Goal: Information Seeking & Learning: Learn about a topic

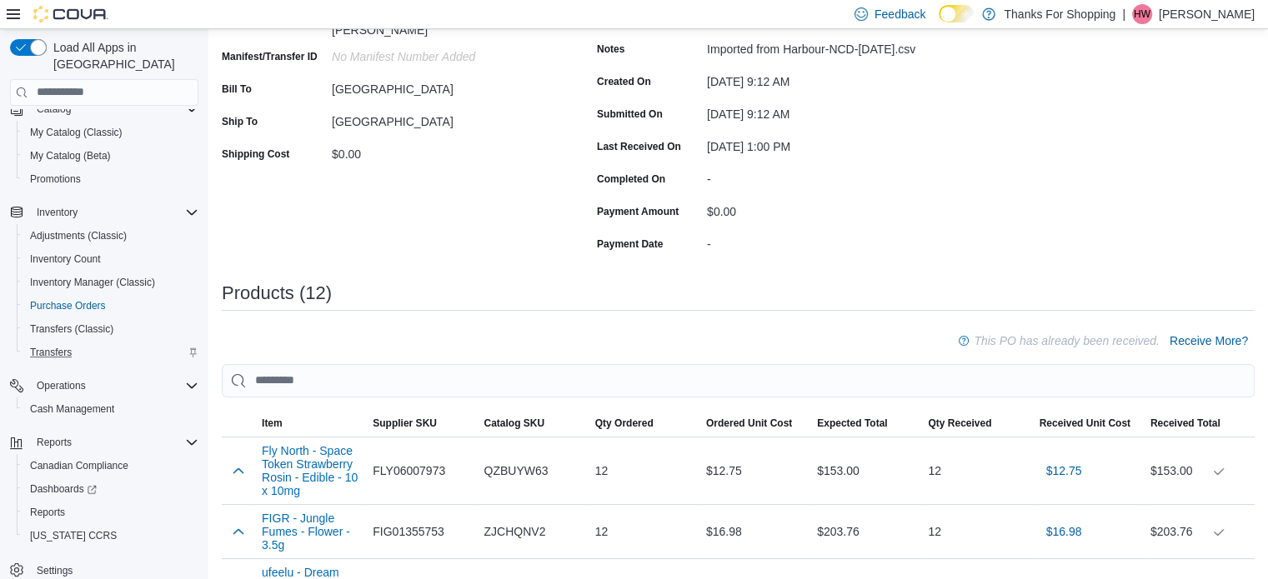
scroll to position [250, 0]
click at [52, 346] on span "Transfers" at bounding box center [51, 352] width 42 height 13
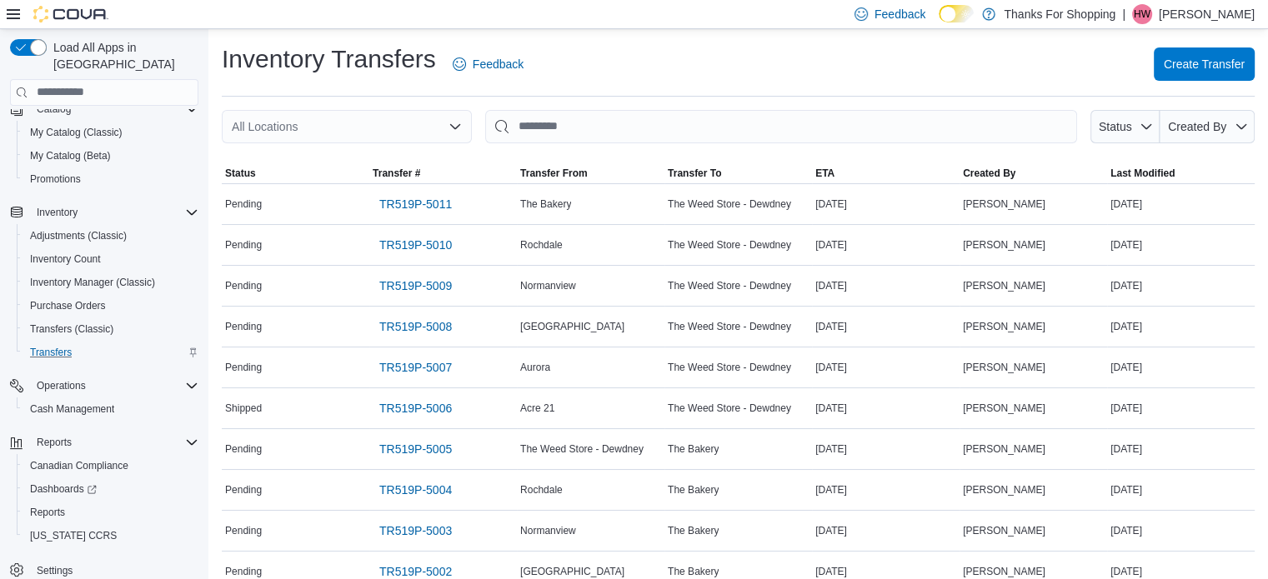
click at [378, 126] on div "All Locations" at bounding box center [347, 126] width 250 height 33
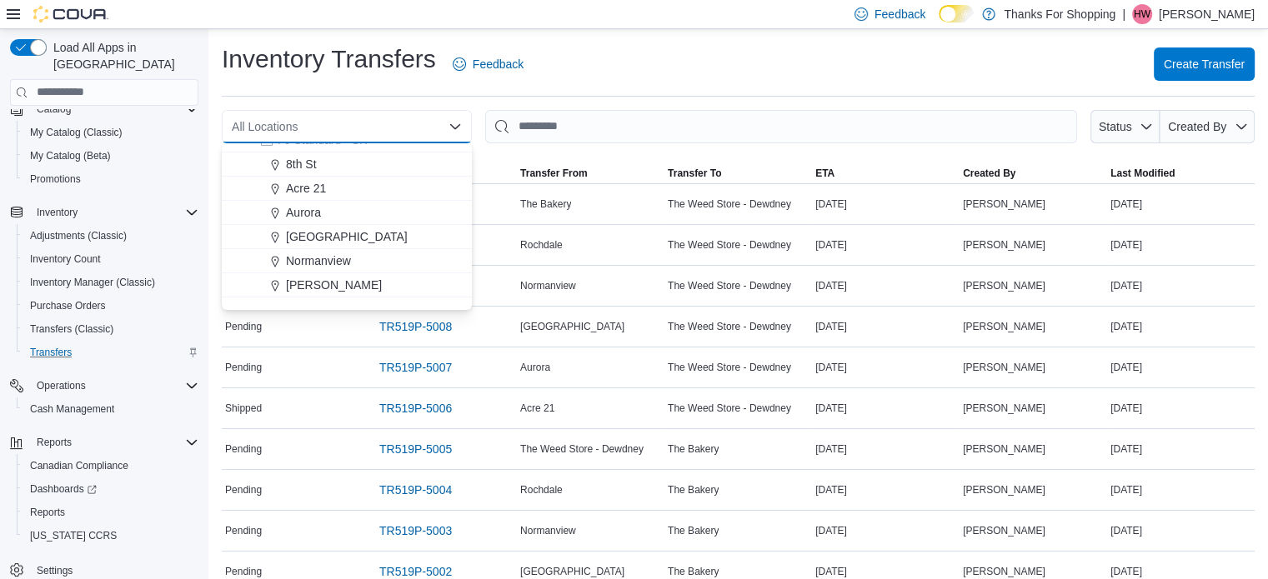
scroll to position [250, 0]
click at [352, 213] on span "[GEOGRAPHIC_DATA]" at bounding box center [347, 219] width 122 height 17
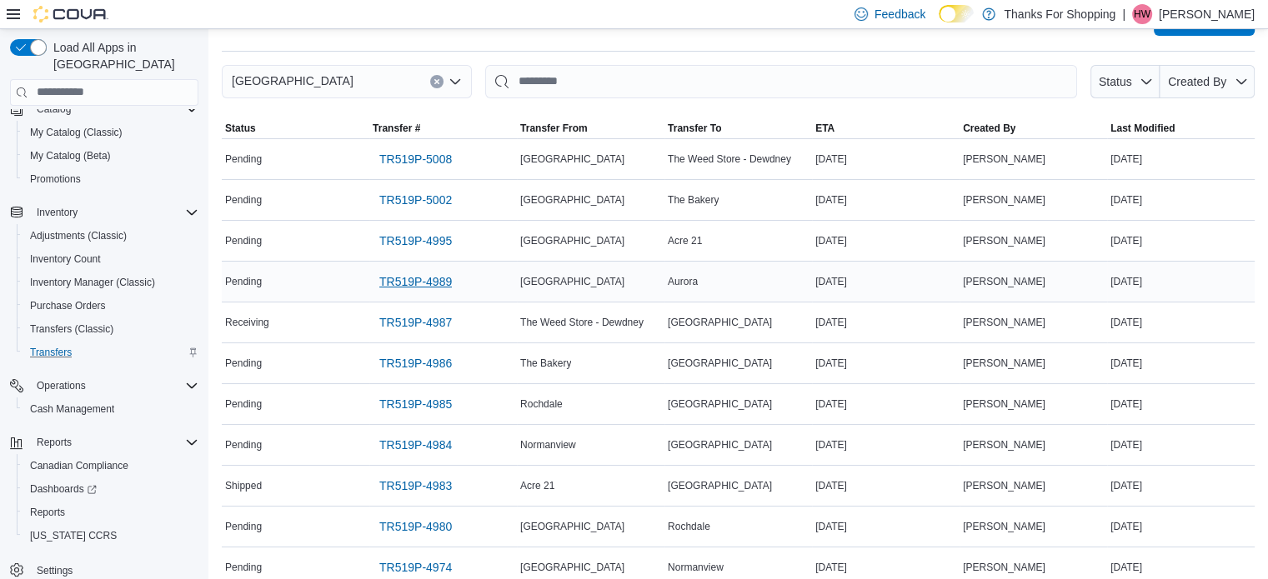
scroll to position [83, 0]
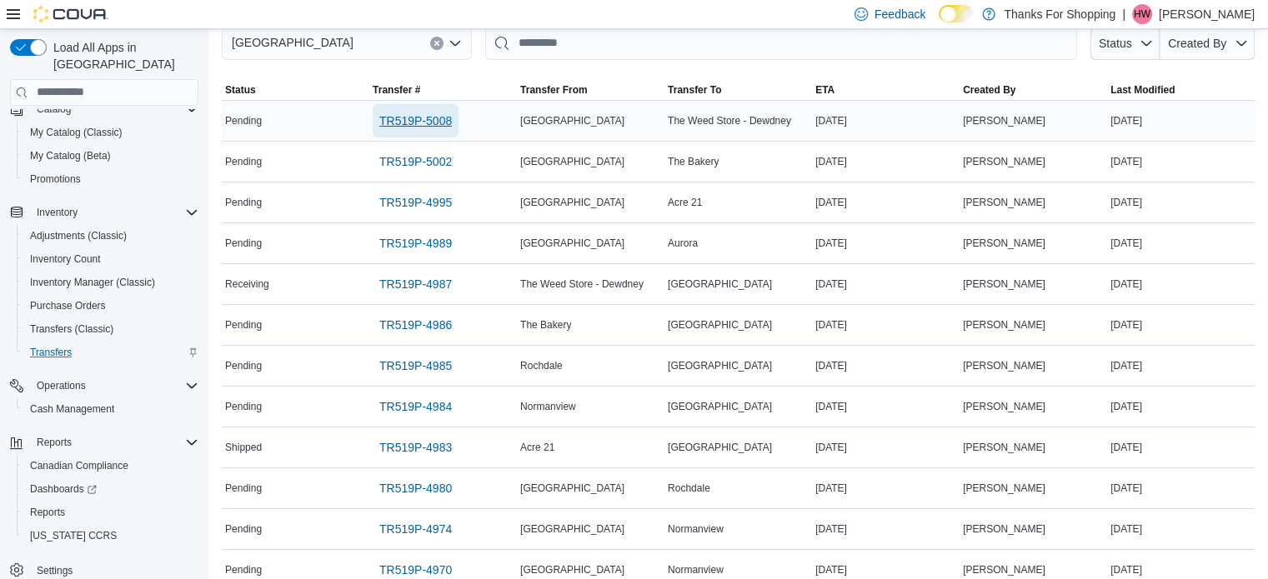
click at [424, 124] on span "TR519P-5008" at bounding box center [415, 121] width 73 height 17
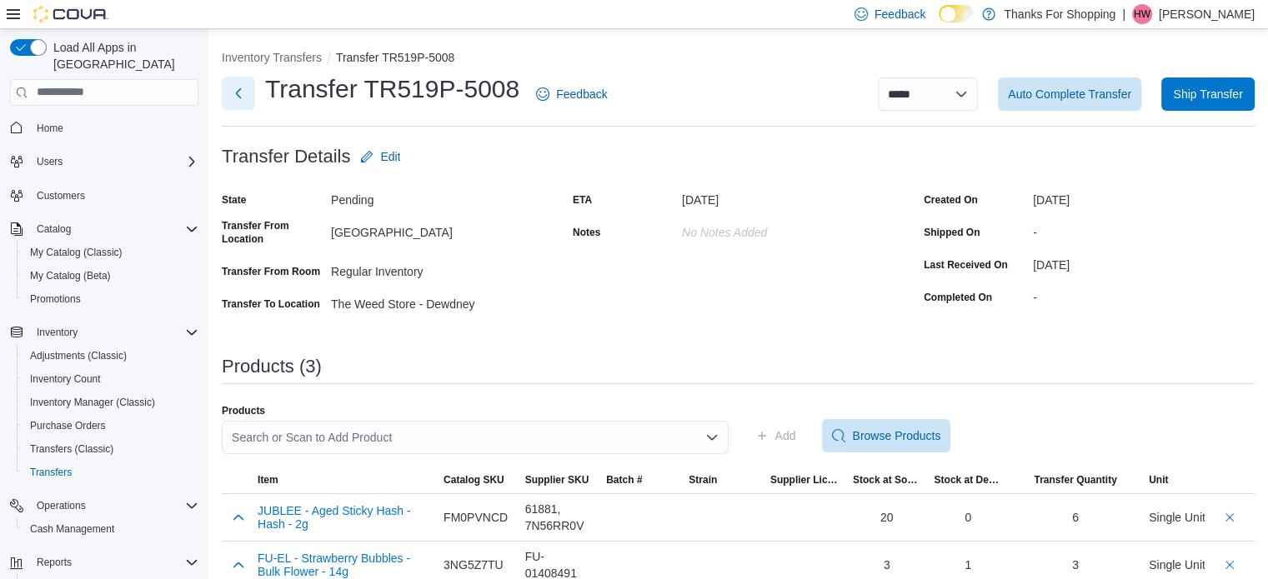
click at [239, 103] on button "Next" at bounding box center [238, 93] width 33 height 33
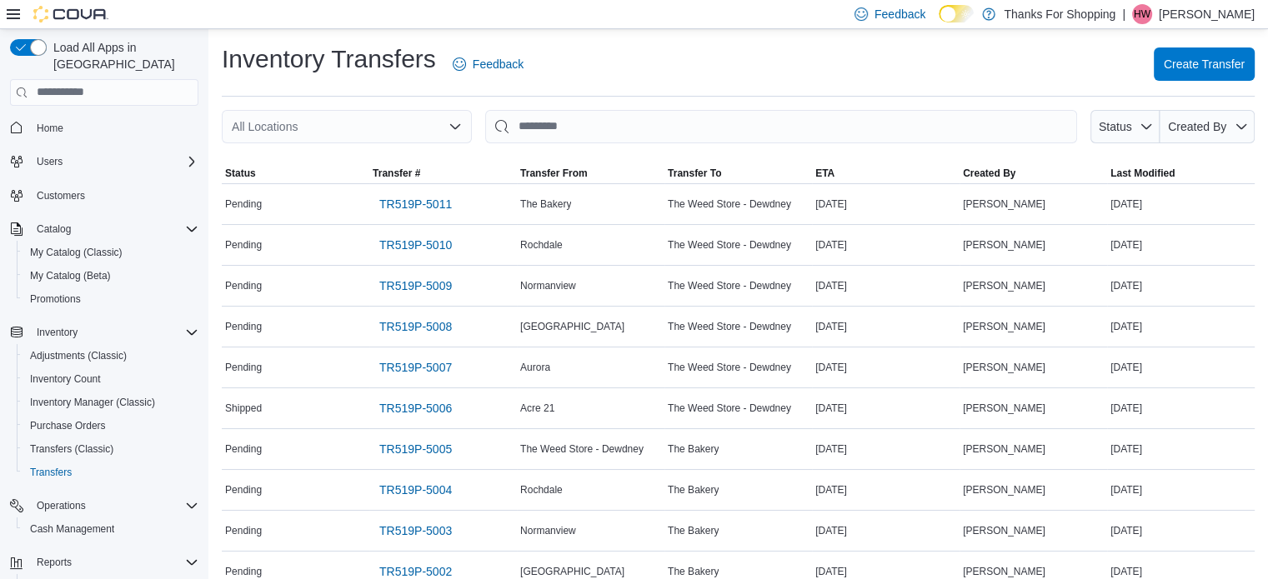
click at [370, 130] on div "All Locations" at bounding box center [347, 126] width 250 height 33
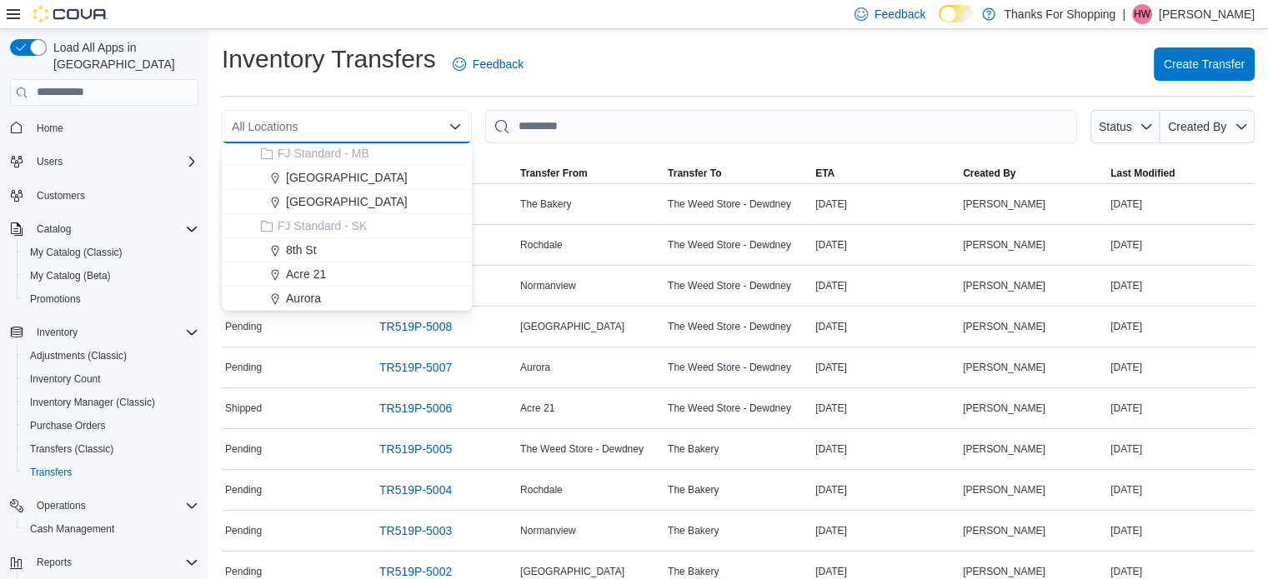
scroll to position [250, 0]
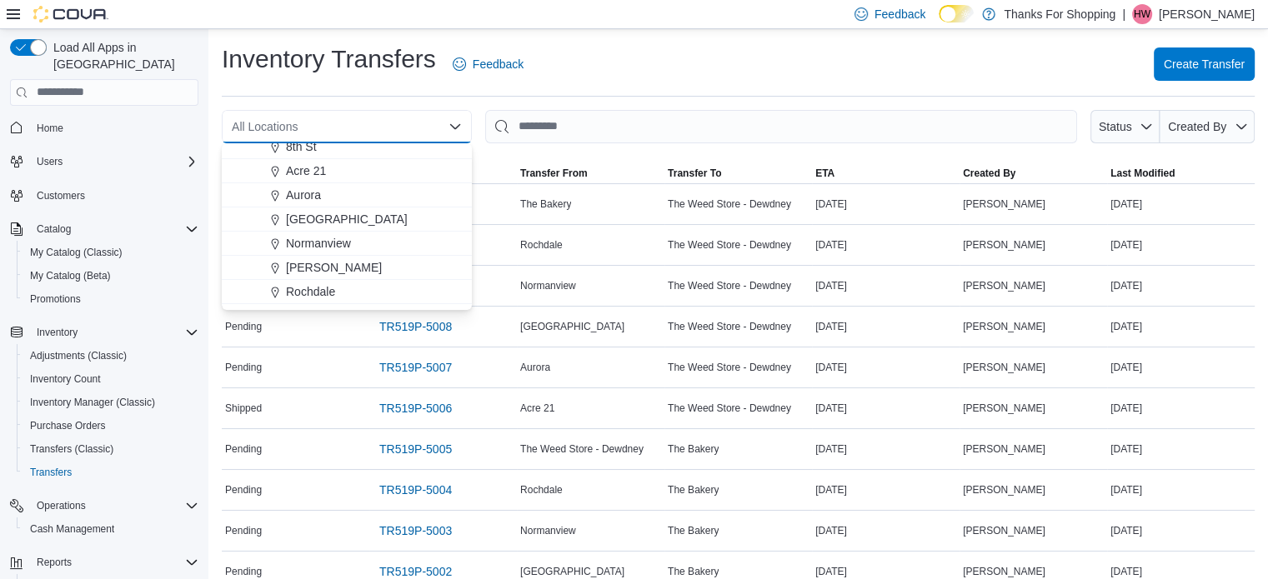
click at [370, 213] on span "[GEOGRAPHIC_DATA]" at bounding box center [347, 219] width 122 height 17
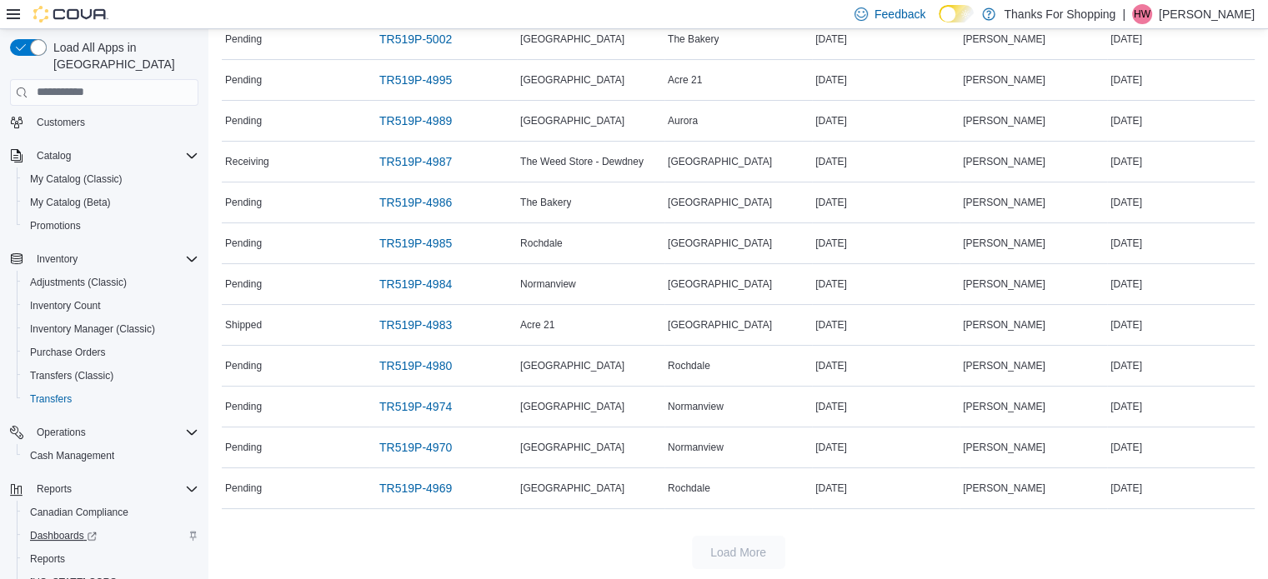
scroll to position [120, 0]
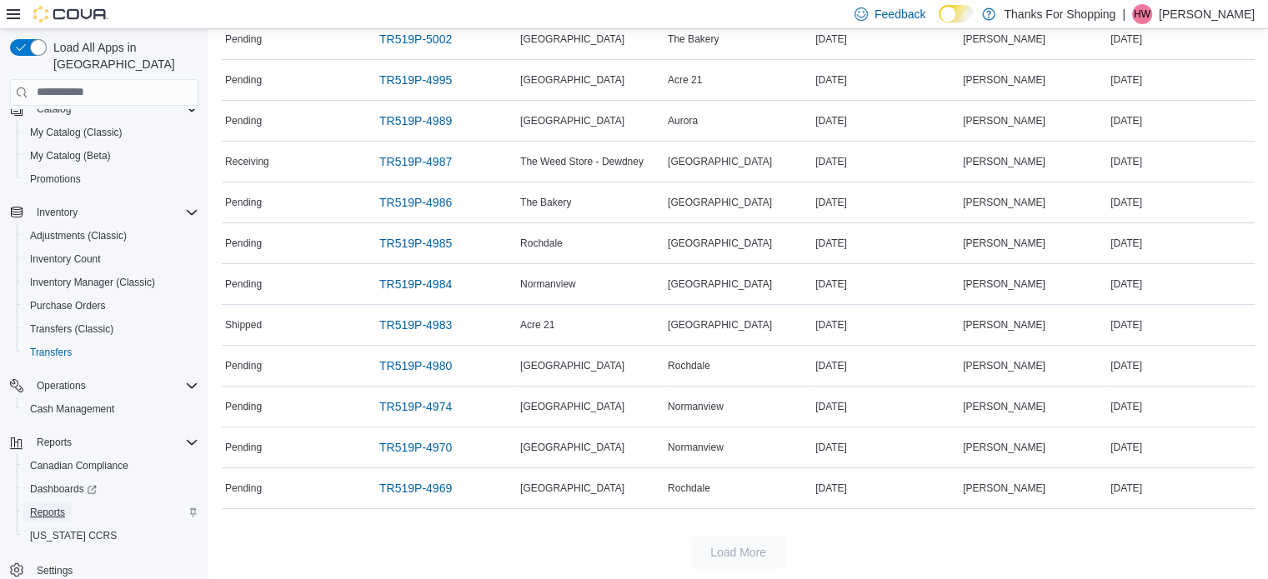
click at [59, 506] on span "Reports" at bounding box center [47, 512] width 35 height 13
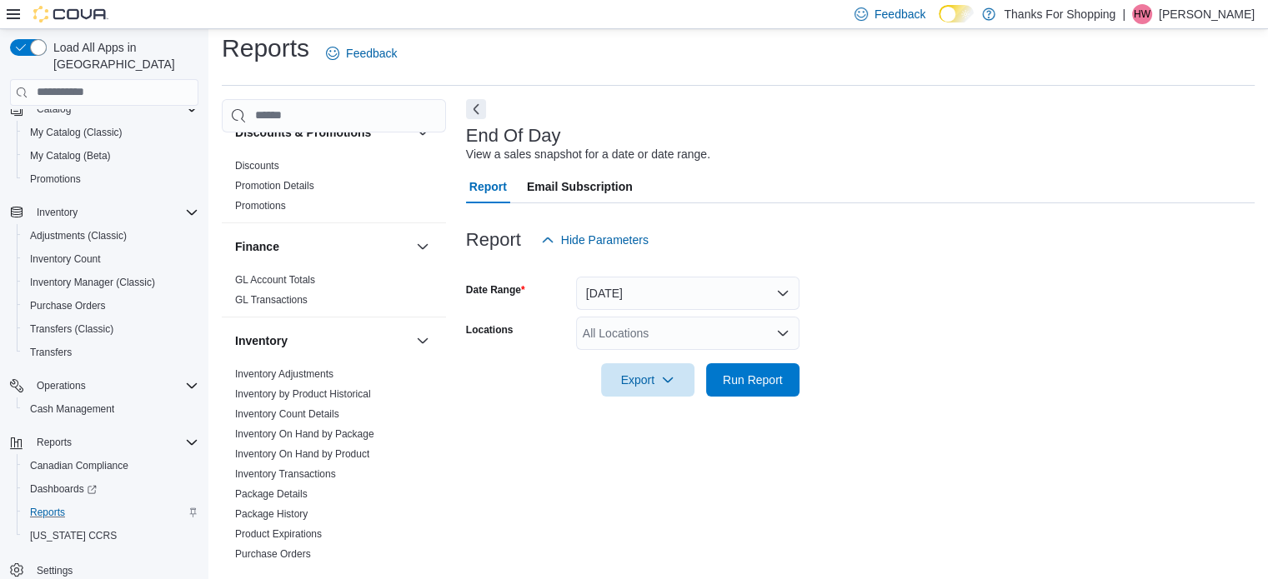
scroll to position [417, 0]
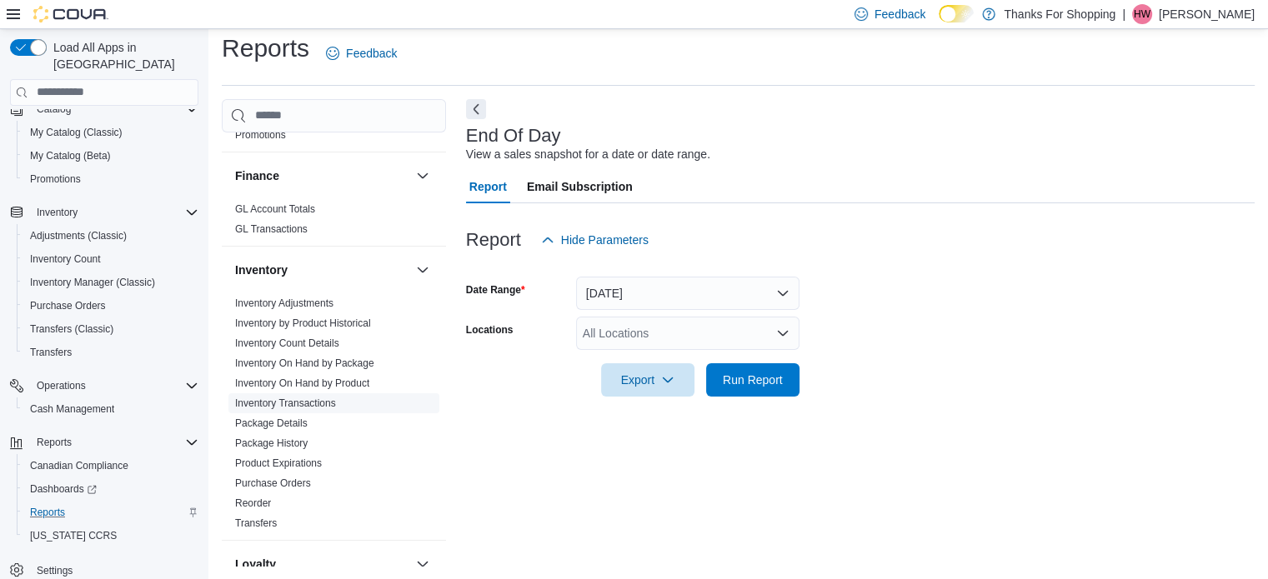
click at [313, 409] on span "Inventory Transactions" at bounding box center [333, 403] width 211 height 20
click at [312, 401] on link "Inventory Transactions" at bounding box center [285, 404] width 101 height 12
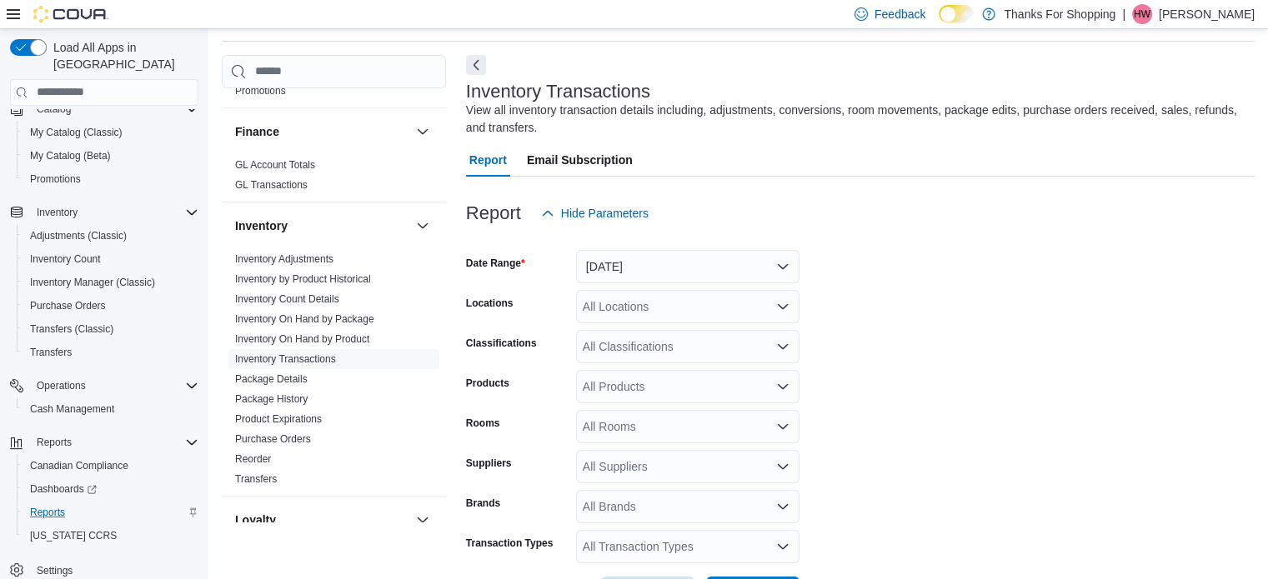
scroll to position [56, 0]
click at [637, 276] on button "Yesterday" at bounding box center [687, 265] width 223 height 33
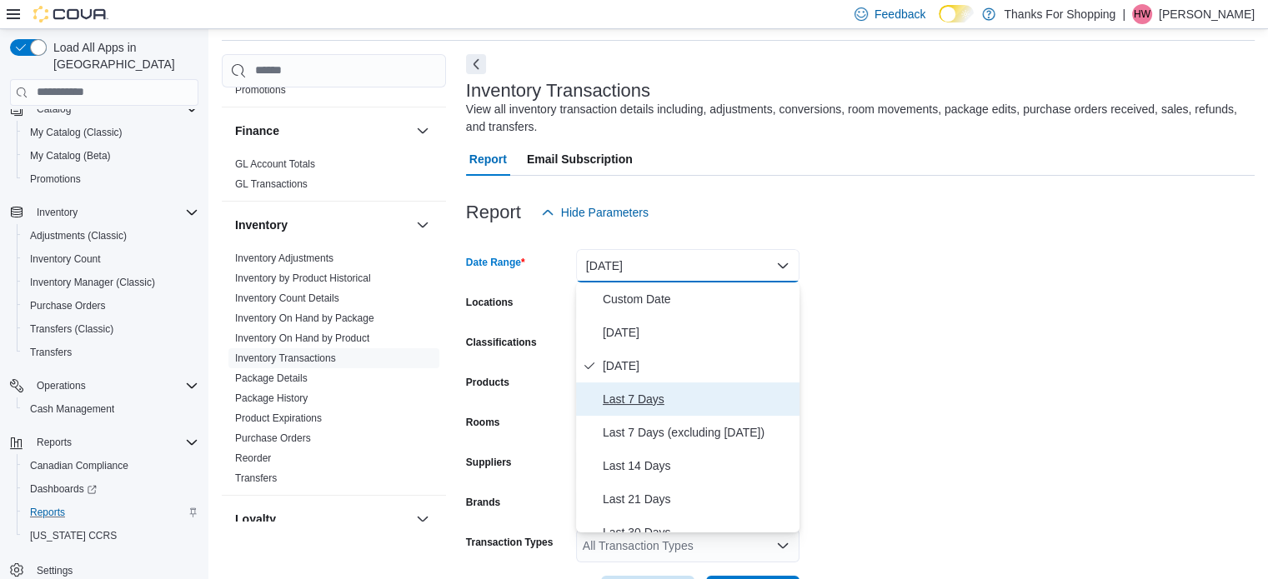
click at [623, 386] on button "Last 7 Days" at bounding box center [687, 399] width 223 height 33
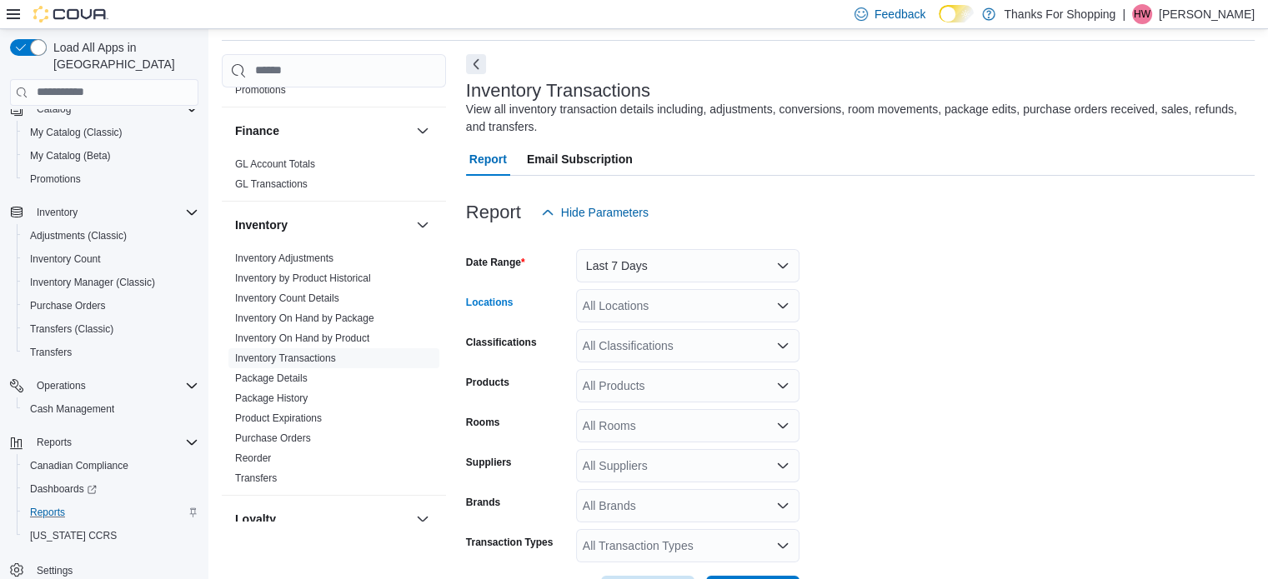
click at [643, 312] on div "All Locations" at bounding box center [687, 305] width 223 height 33
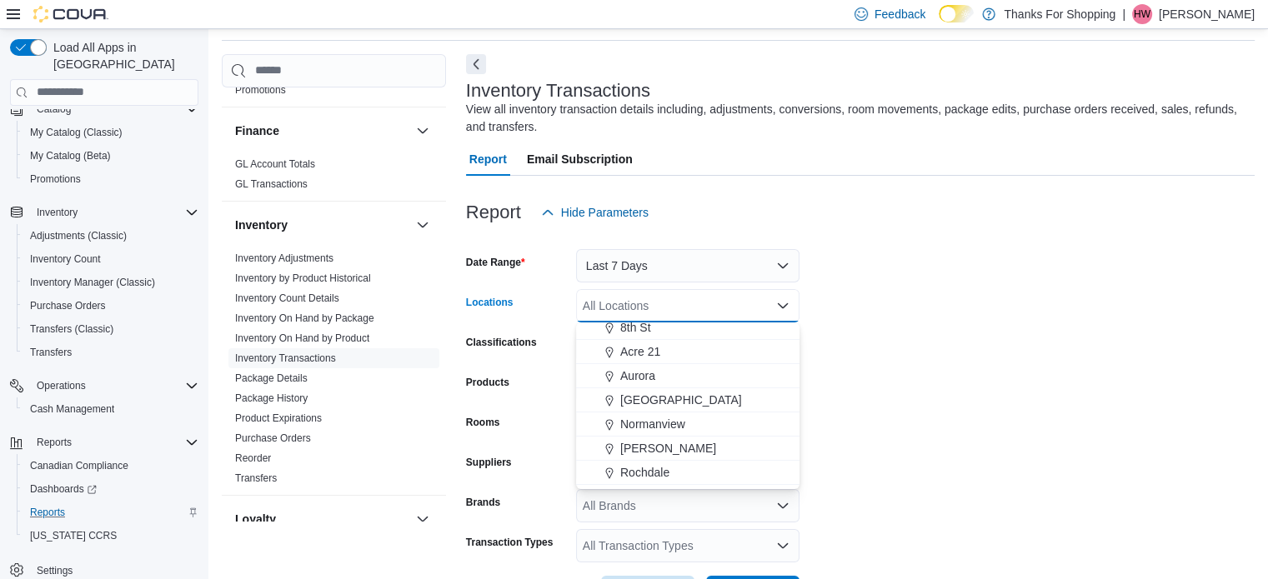
scroll to position [250, 0]
click at [670, 406] on span "[GEOGRAPHIC_DATA]" at bounding box center [681, 398] width 122 height 17
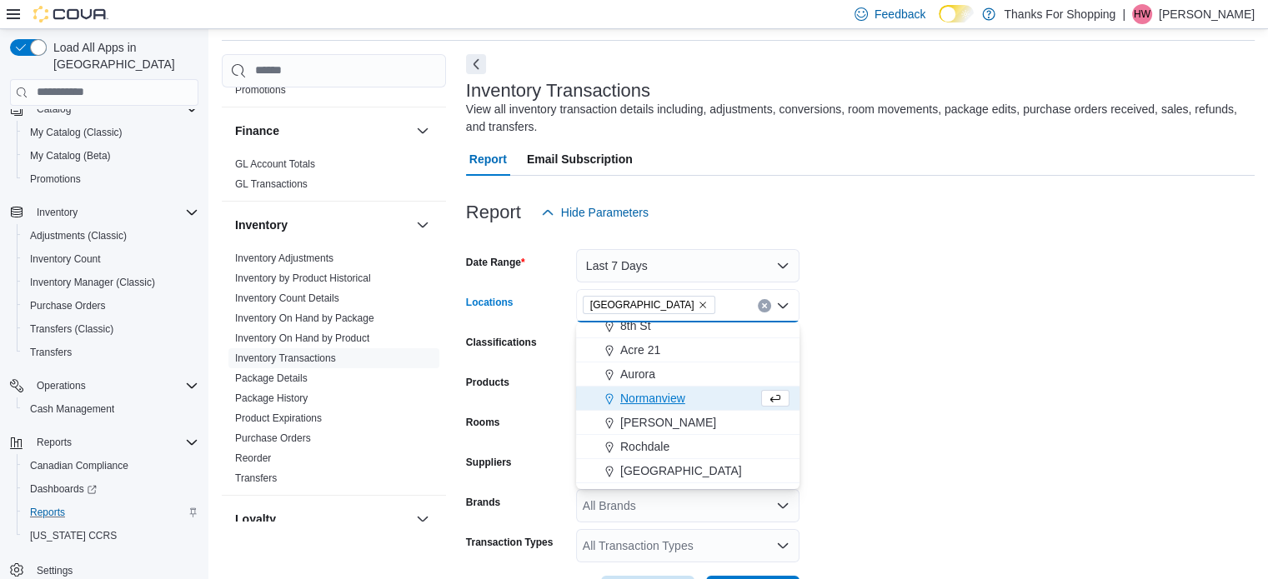
click at [828, 388] on form "Date Range Last 7 Days Locations Harbour Landing Combo box. Selected. Harbour L…" at bounding box center [860, 419] width 788 height 380
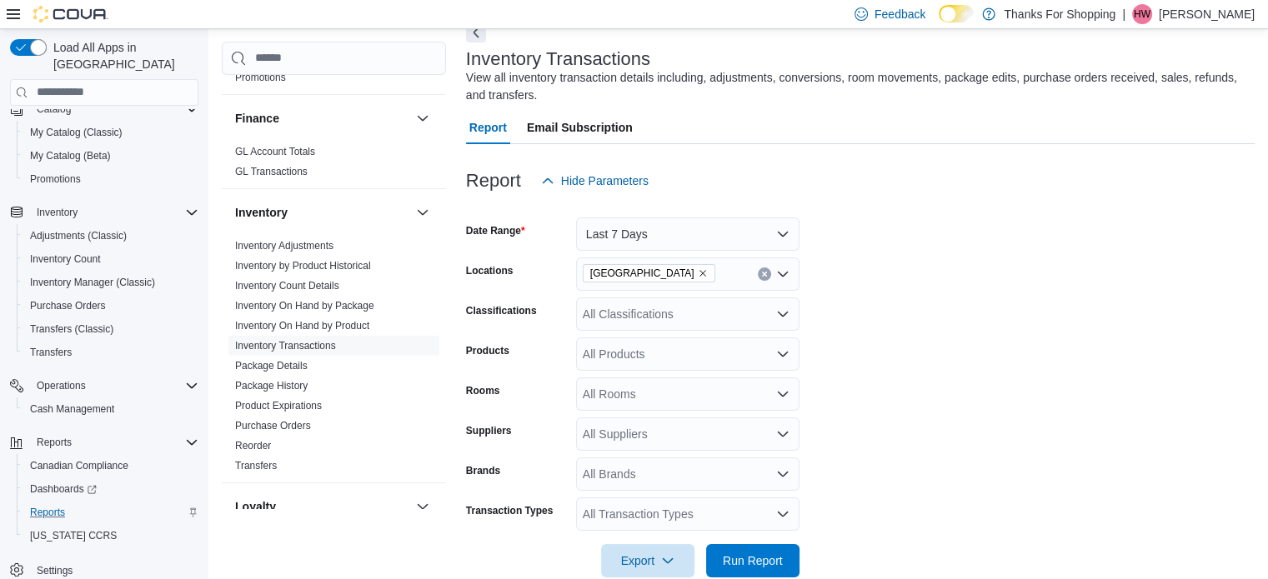
scroll to position [118, 0]
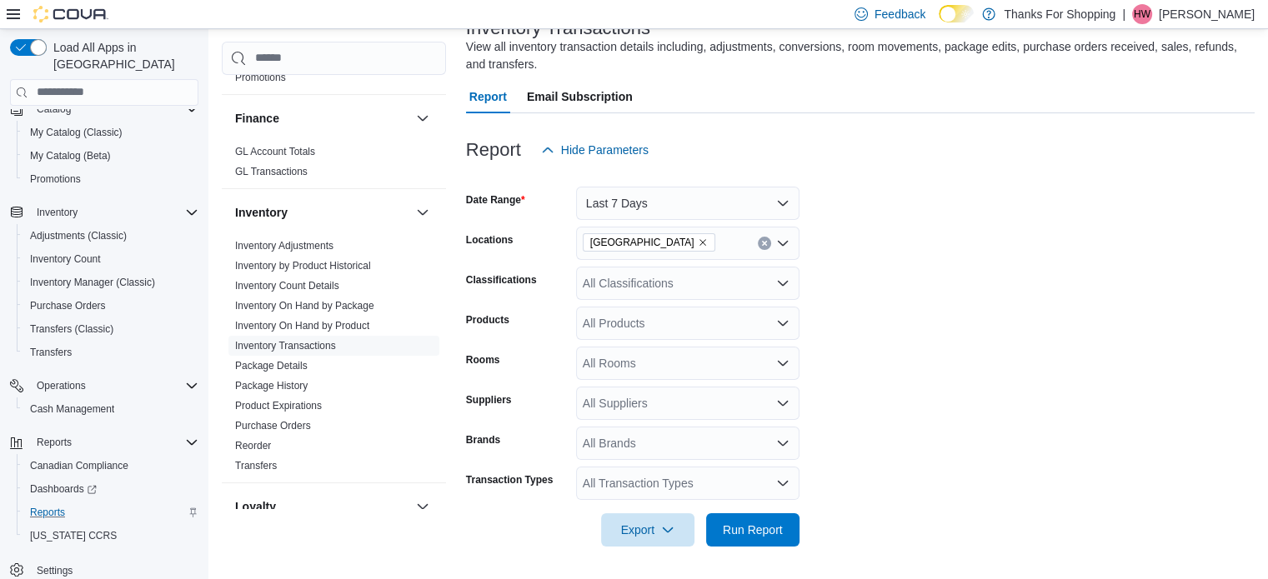
click at [763, 479] on div "All Transaction Types" at bounding box center [687, 483] width 223 height 33
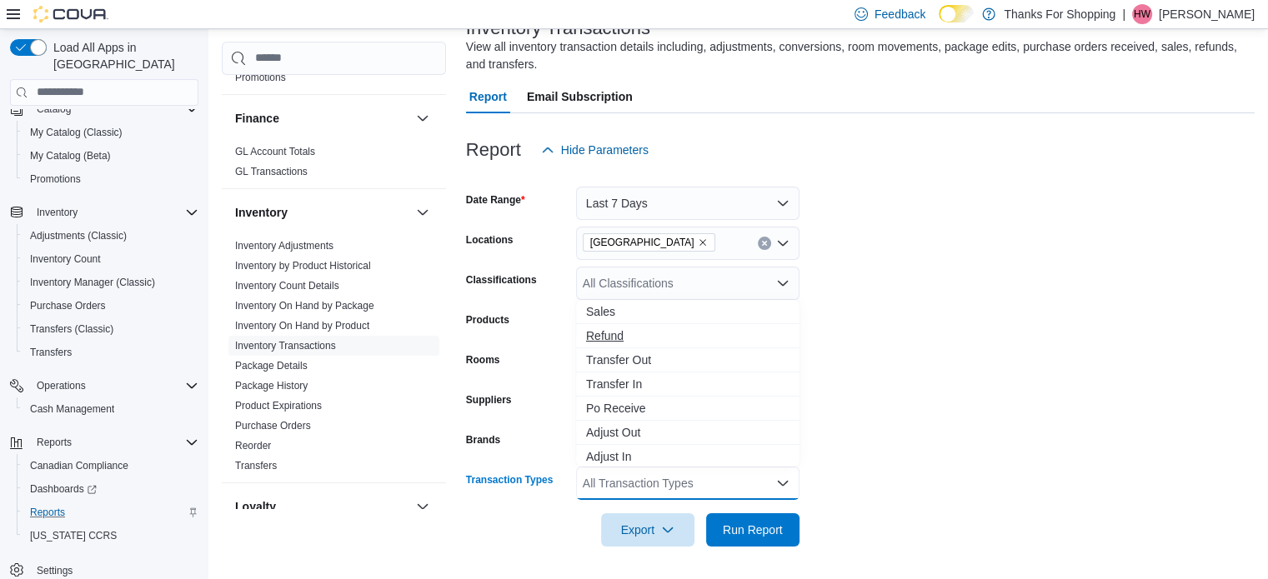
click at [657, 328] on span "Refund" at bounding box center [687, 336] width 203 height 17
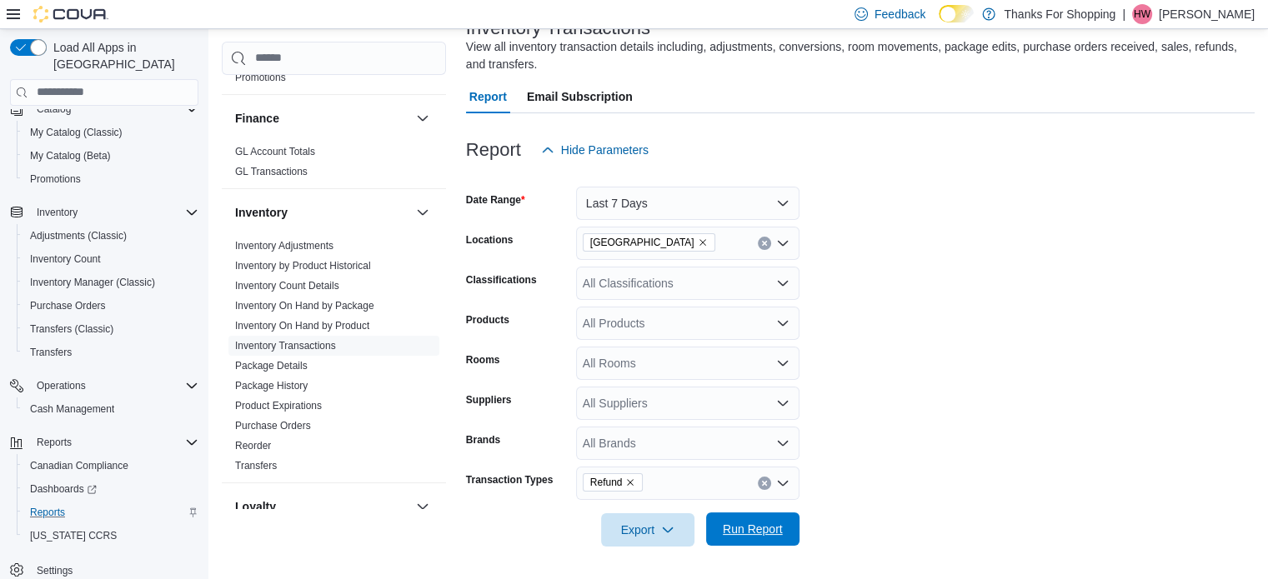
click at [740, 535] on span "Run Report" at bounding box center [753, 529] width 60 height 17
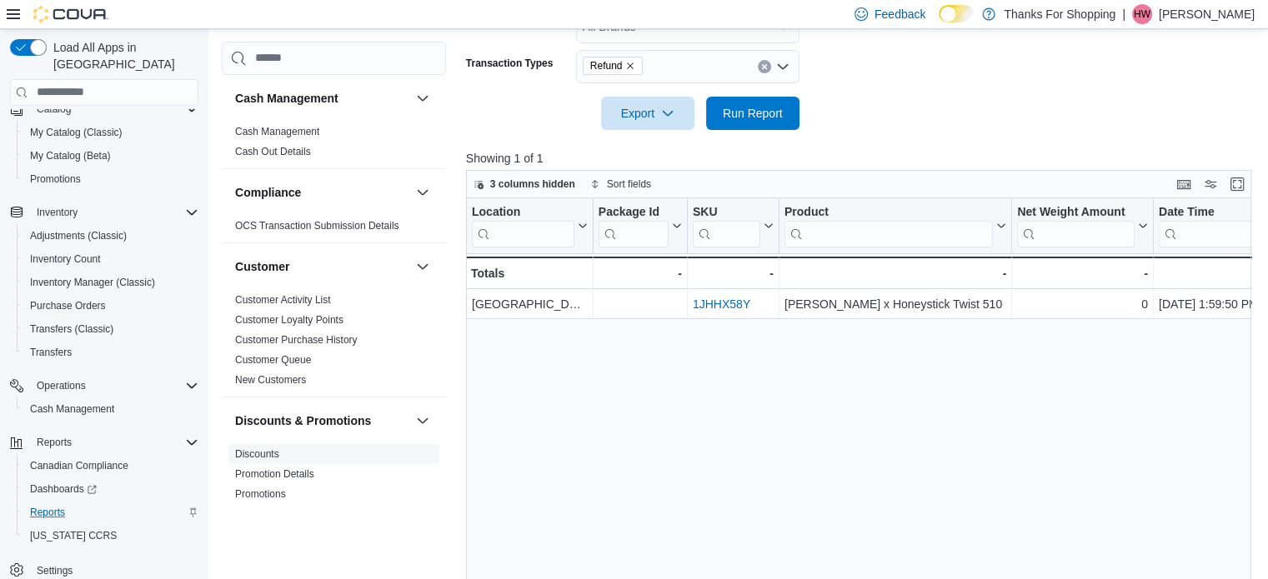
click at [273, 448] on link "Discounts" at bounding box center [257, 454] width 44 height 12
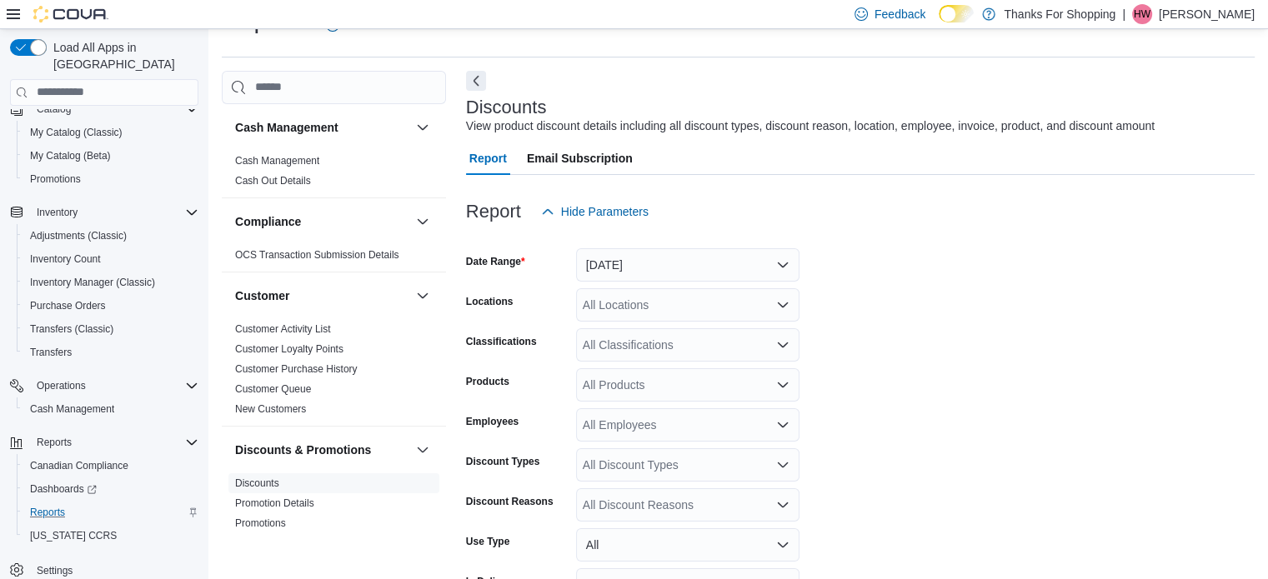
scroll to position [38, 0]
click at [648, 257] on button "Yesterday" at bounding box center [687, 265] width 223 height 33
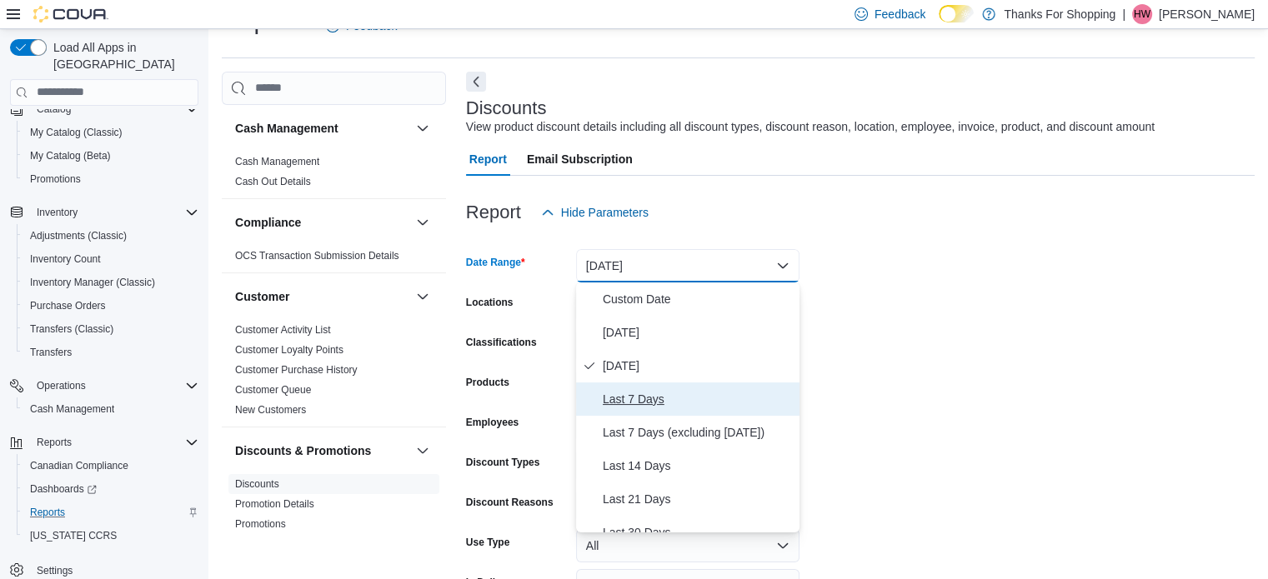
click at [655, 388] on button "Last 7 Days" at bounding box center [687, 399] width 223 height 33
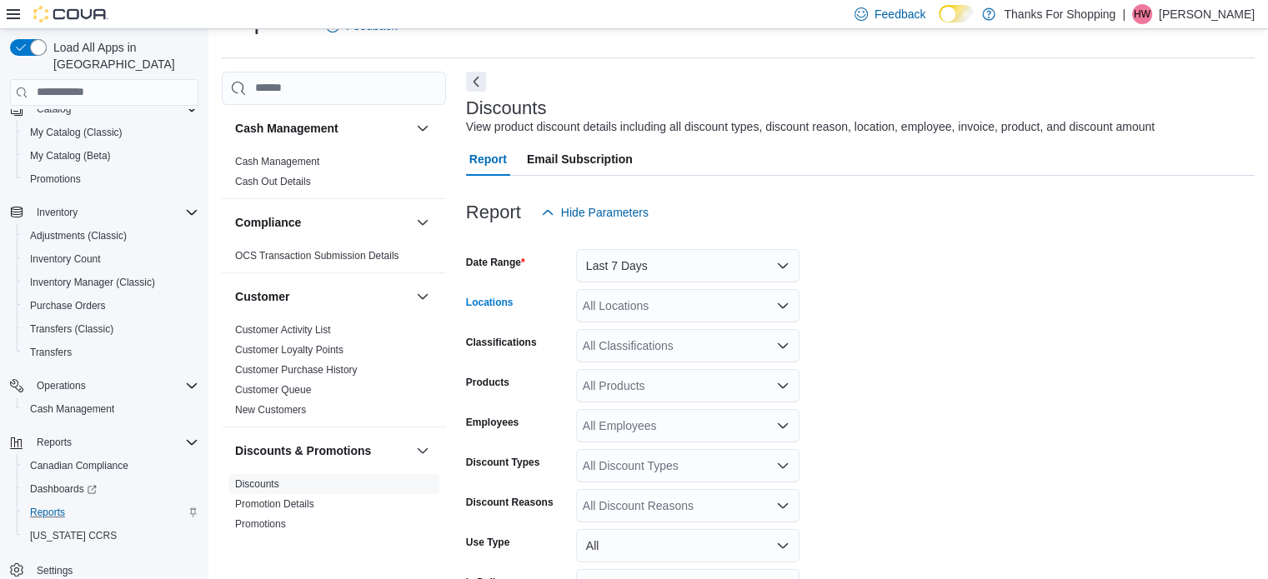
drag, startPoint x: 647, startPoint y: 303, endPoint x: 647, endPoint y: 320, distance: 17.5
click at [647, 306] on div "All Locations" at bounding box center [687, 305] width 223 height 33
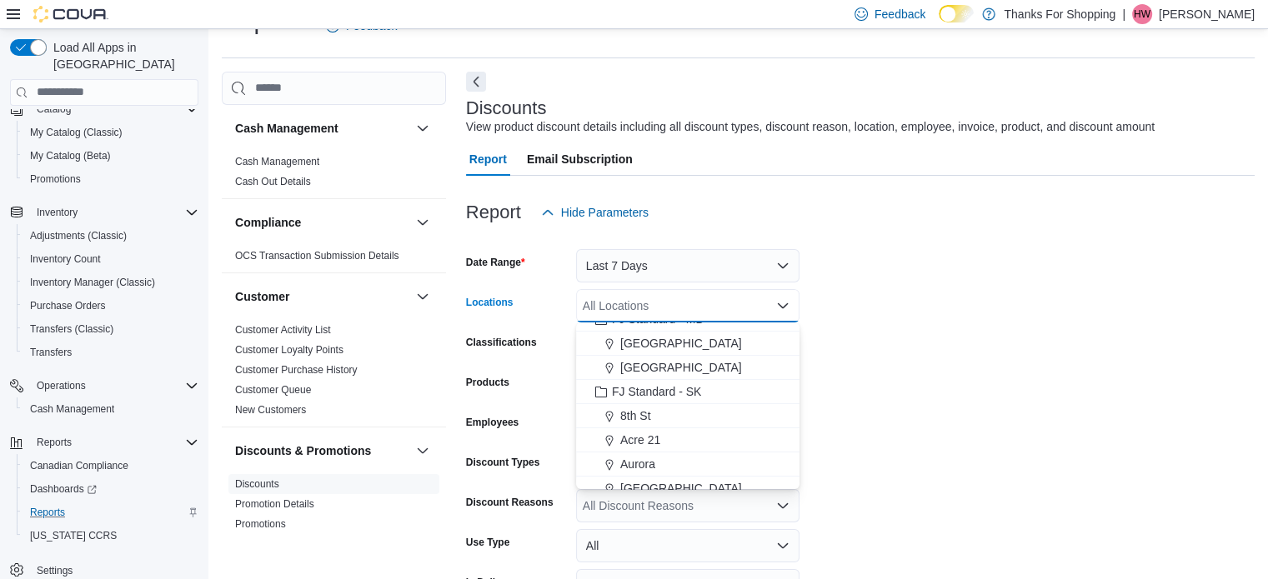
scroll to position [167, 0]
click at [682, 486] on span "[GEOGRAPHIC_DATA]" at bounding box center [681, 481] width 122 height 17
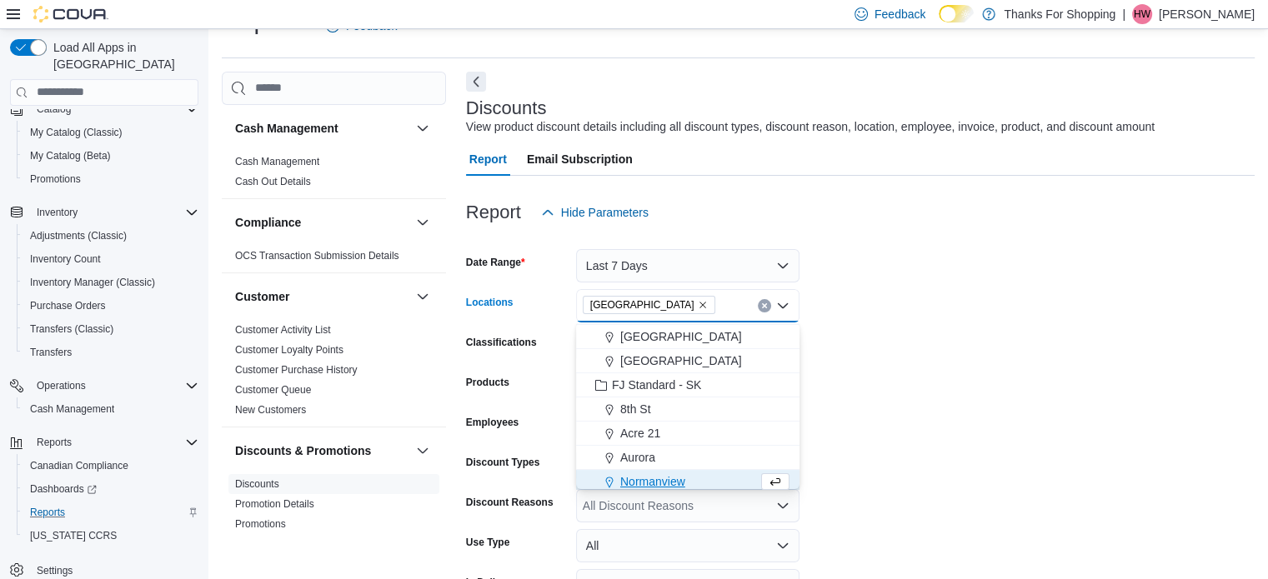
scroll to position [172, 0]
click at [983, 462] on form "Date Range Last 7 Days Locations Harbour Landing Combo box. Selected. Harbour L…" at bounding box center [860, 459] width 788 height 460
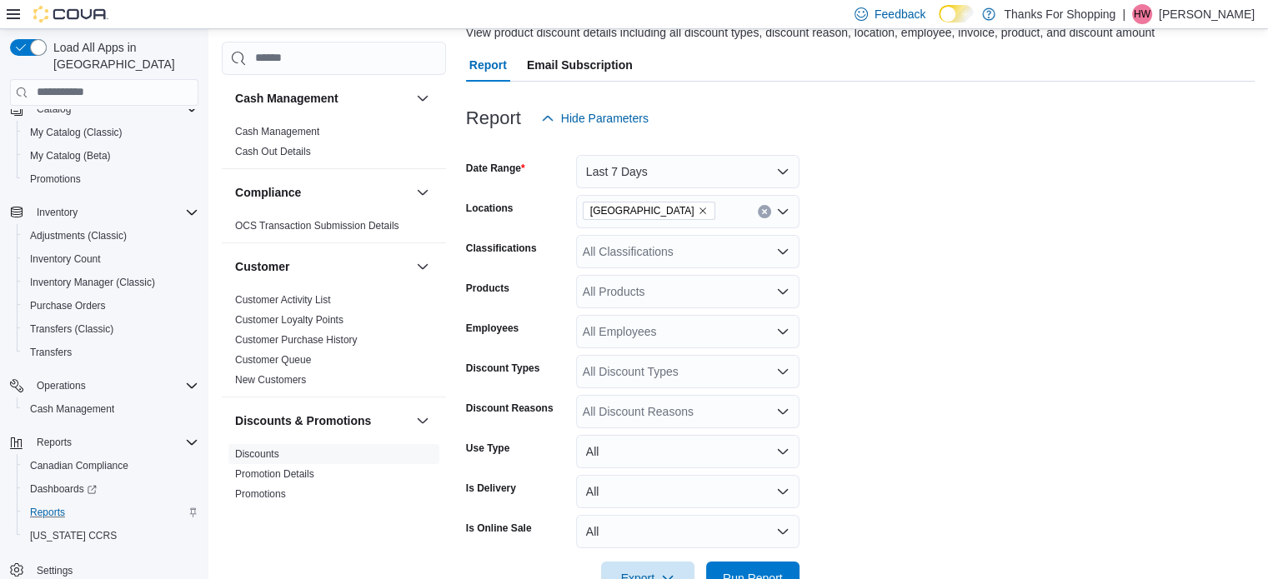
scroll to position [181, 0]
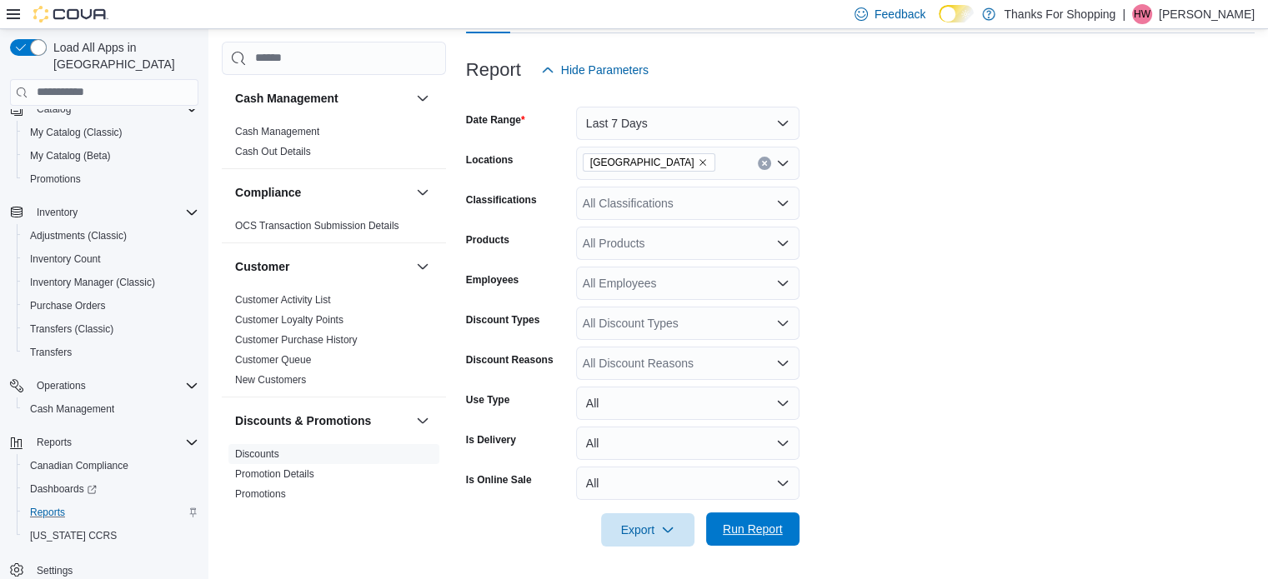
click at [779, 538] on span "Run Report" at bounding box center [752, 529] width 73 height 33
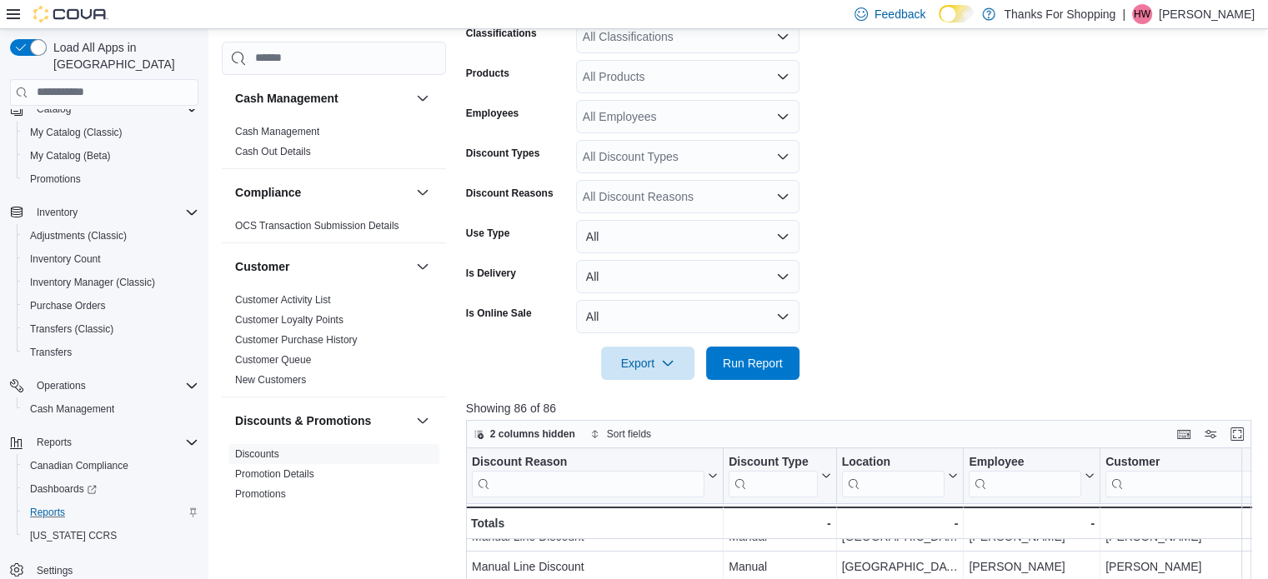
scroll to position [250, 0]
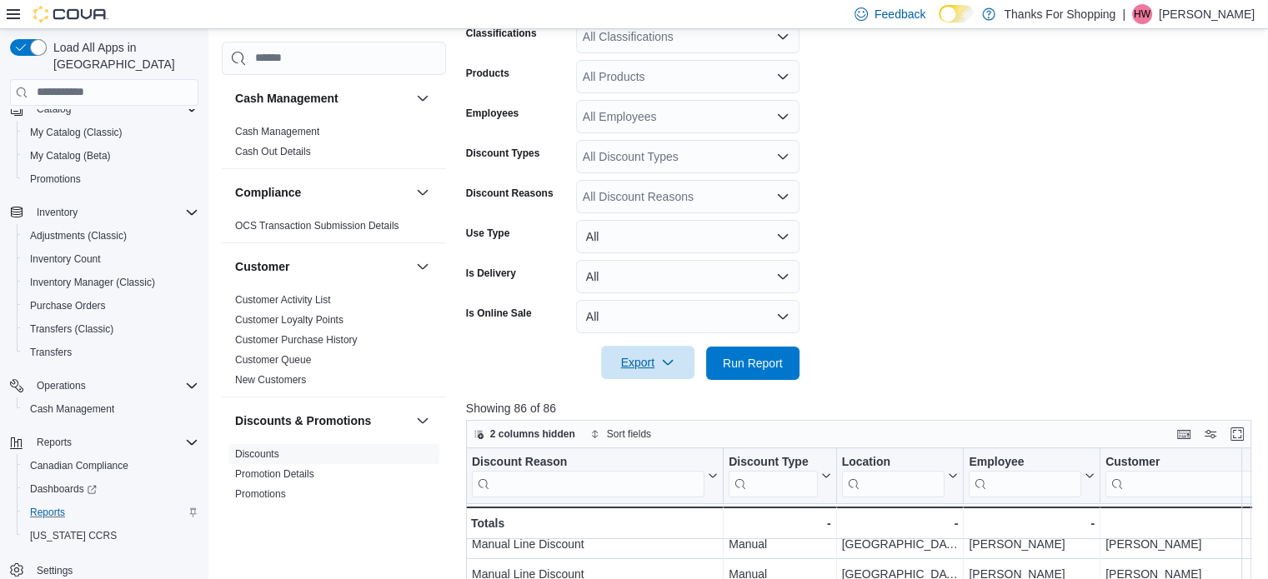
click at [648, 366] on span "Export" at bounding box center [647, 362] width 73 height 33
click at [647, 393] on span "Export to Excel" at bounding box center [650, 396] width 75 height 13
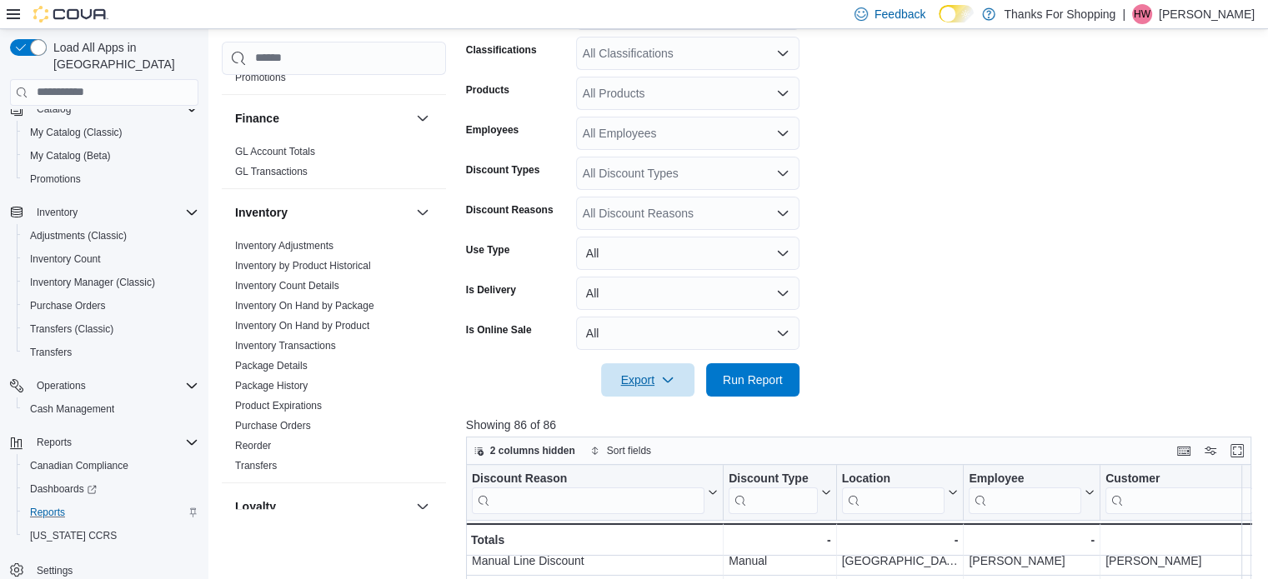
scroll to position [333, 0]
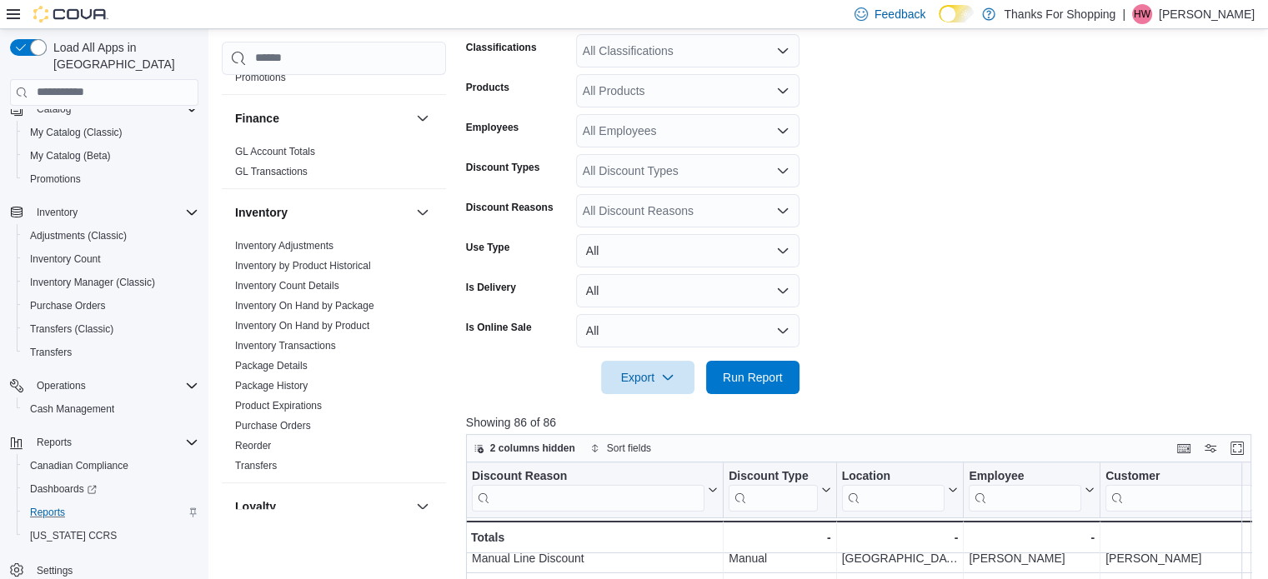
click at [677, 203] on div "All Discount Reasons" at bounding box center [687, 210] width 223 height 33
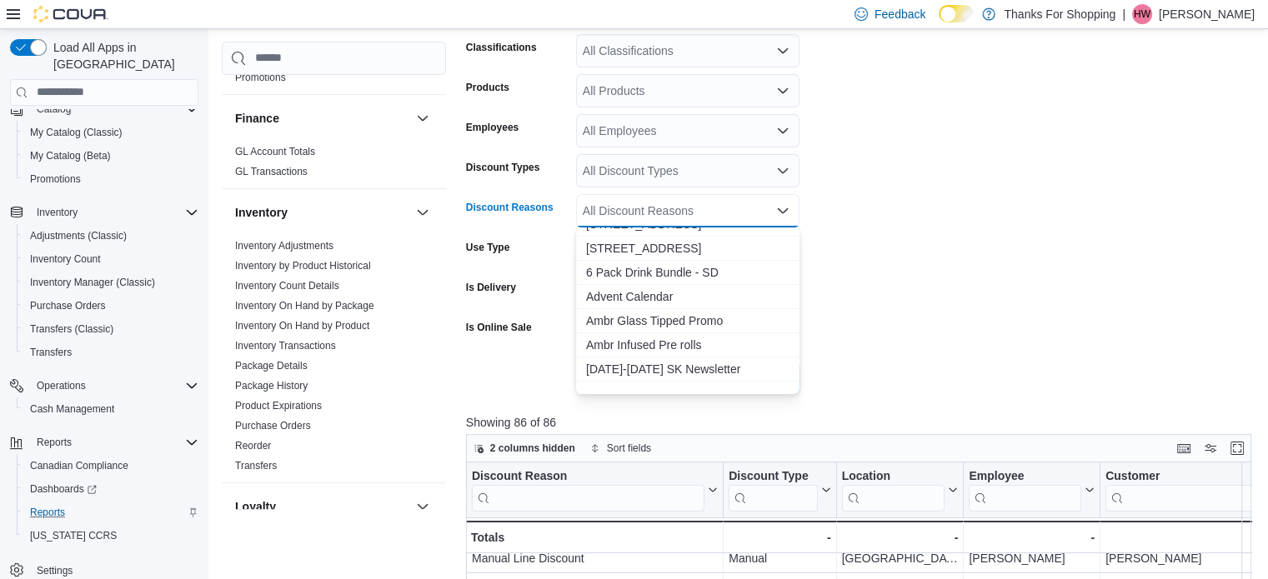
scroll to position [500, 0]
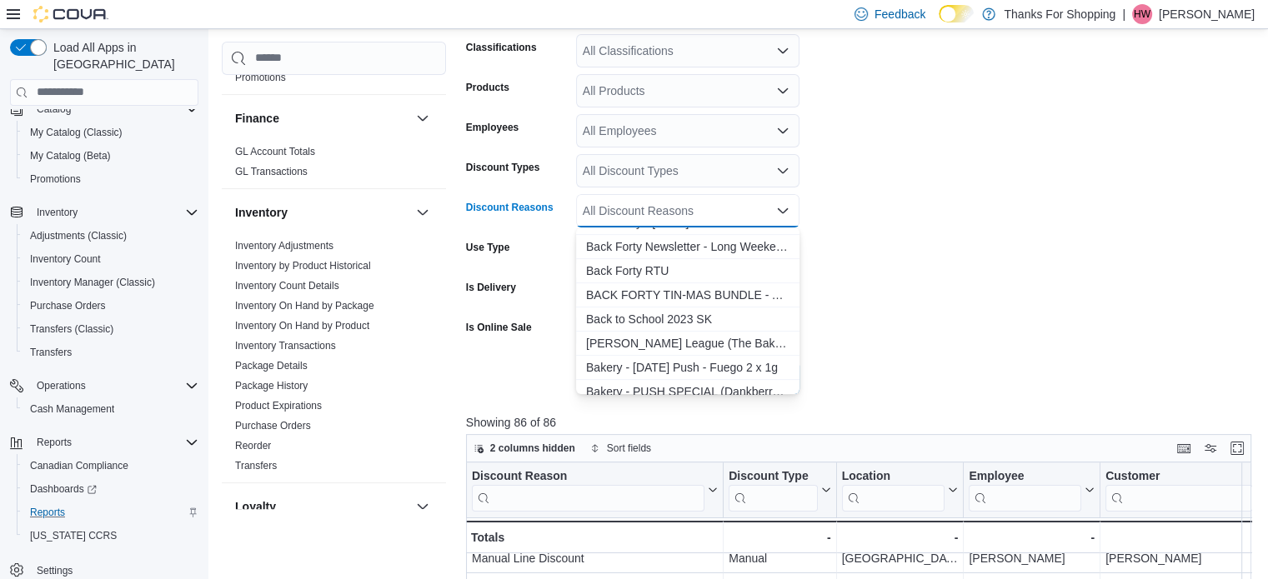
click at [937, 248] on form "Date Range Last 7 Days Locations Harbour Landing Classifications All Classifica…" at bounding box center [862, 164] width 793 height 460
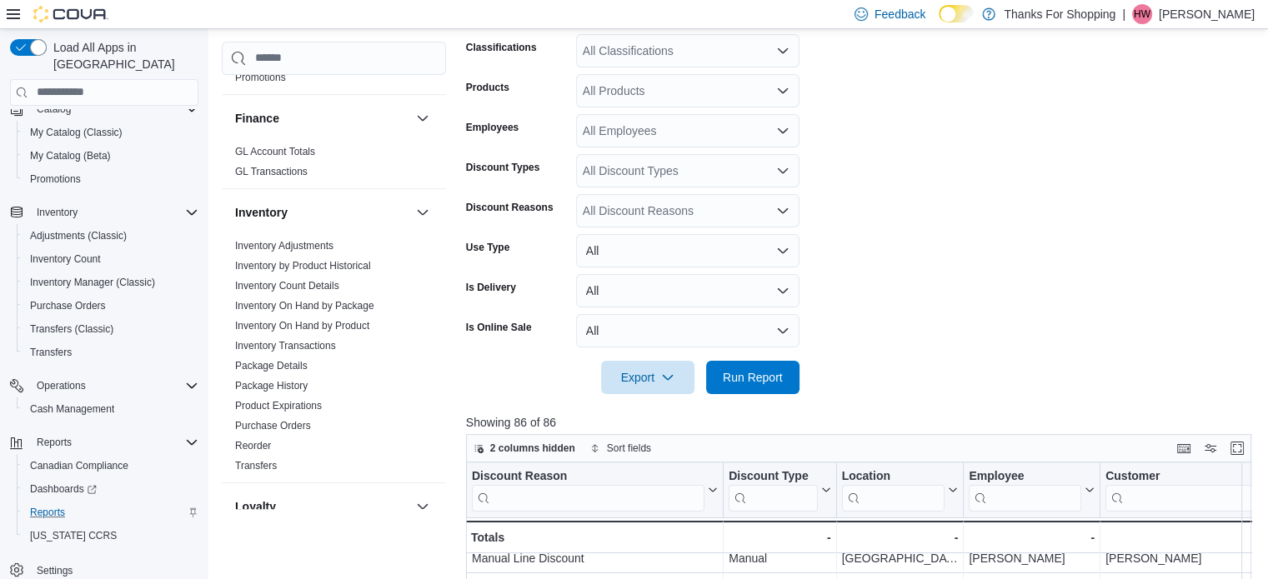
click at [663, 171] on div "All Discount Types" at bounding box center [687, 170] width 223 height 33
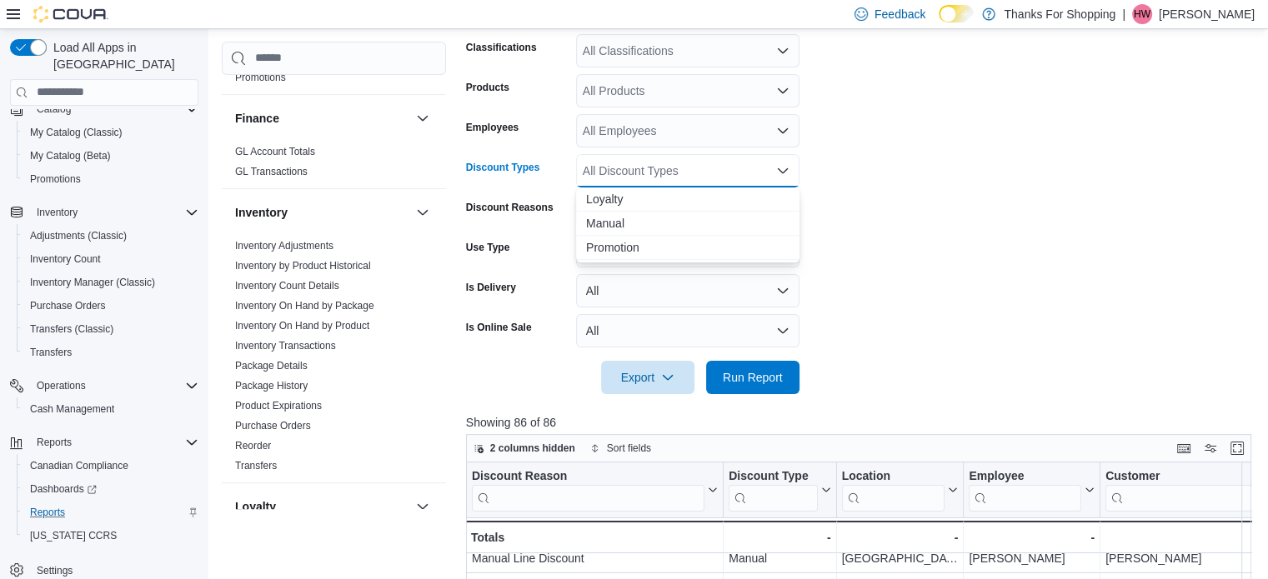
click at [671, 171] on div "All Discount Types" at bounding box center [687, 170] width 223 height 33
click at [521, 179] on div "Discount Types" at bounding box center [517, 170] width 103 height 33
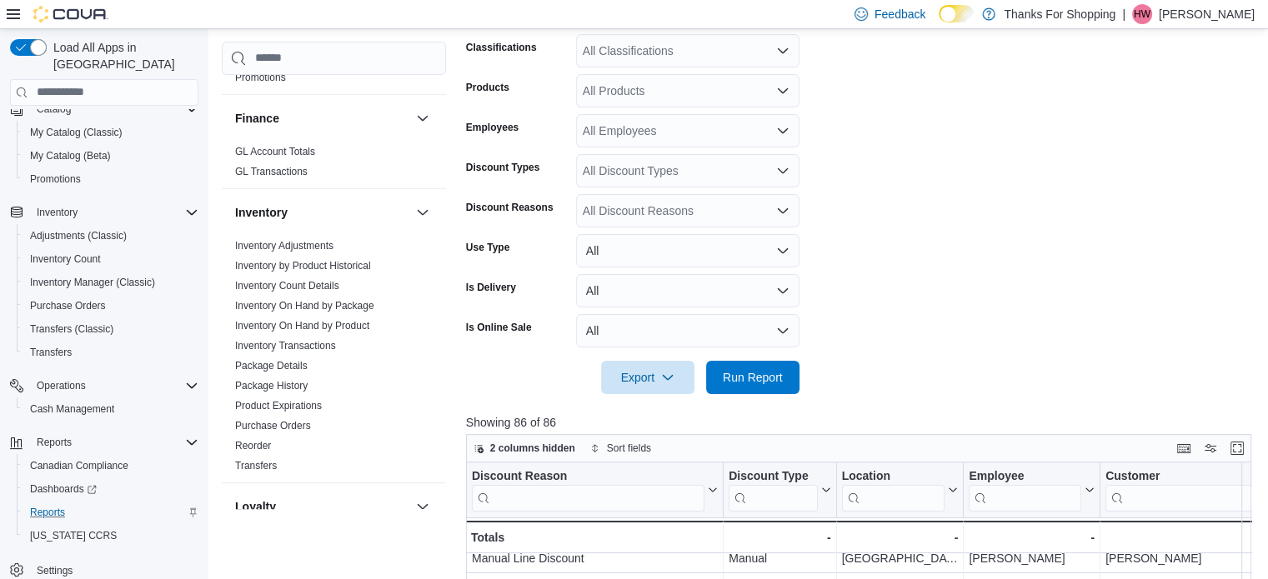
click at [598, 210] on div "All Discount Reasons" at bounding box center [687, 210] width 223 height 33
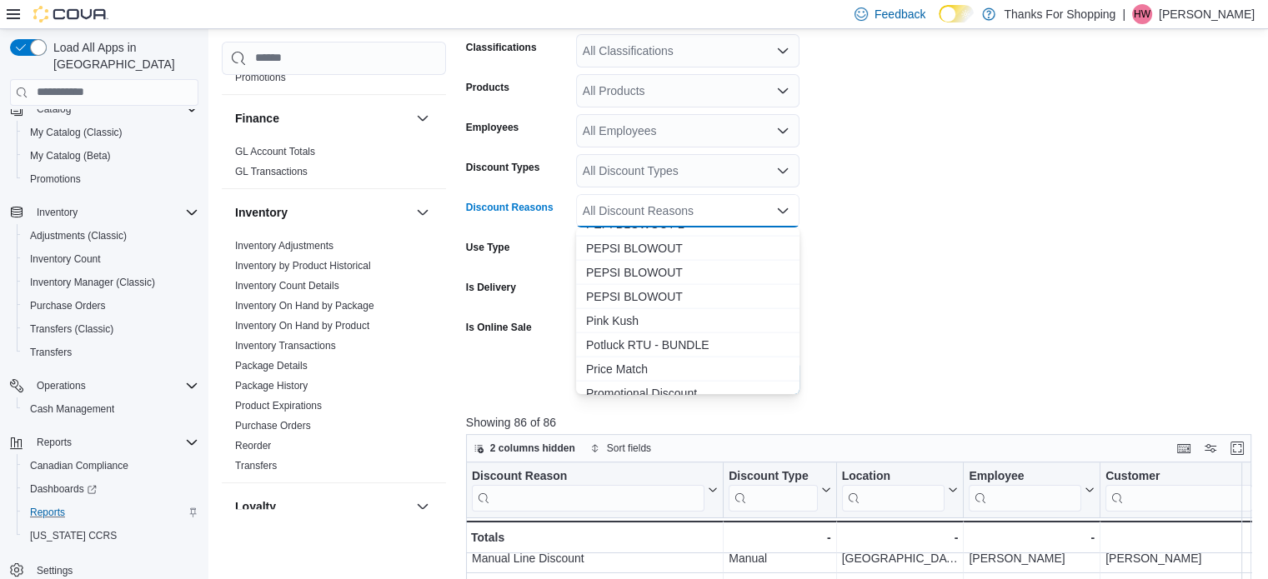
scroll to position [3917, 0]
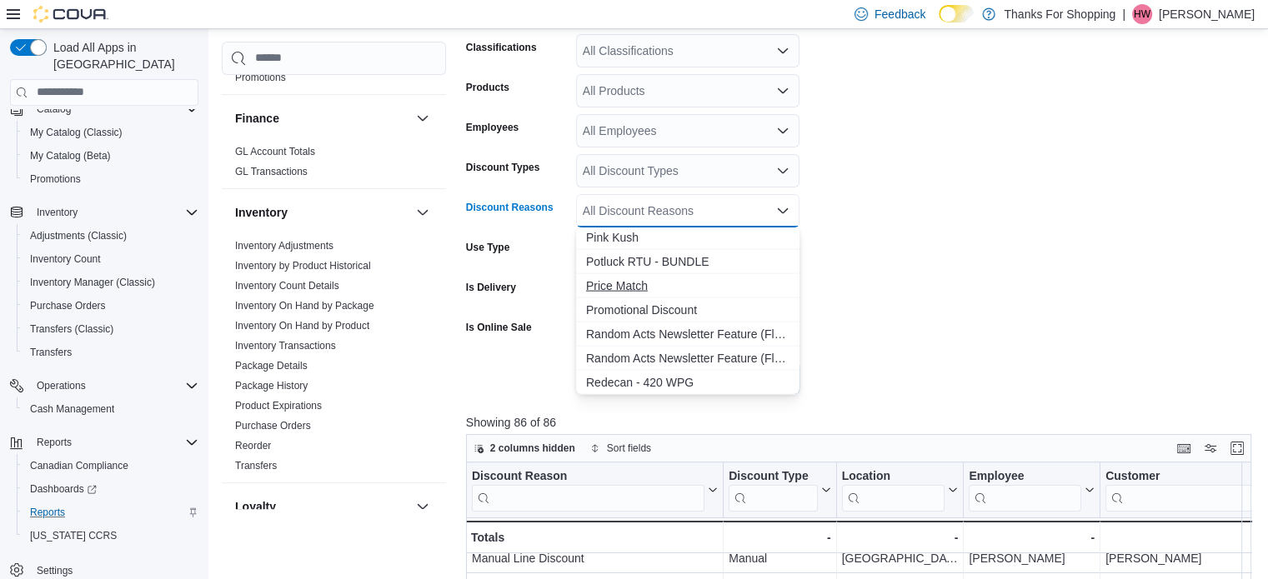
click at [658, 279] on span "Price Match" at bounding box center [687, 286] width 203 height 17
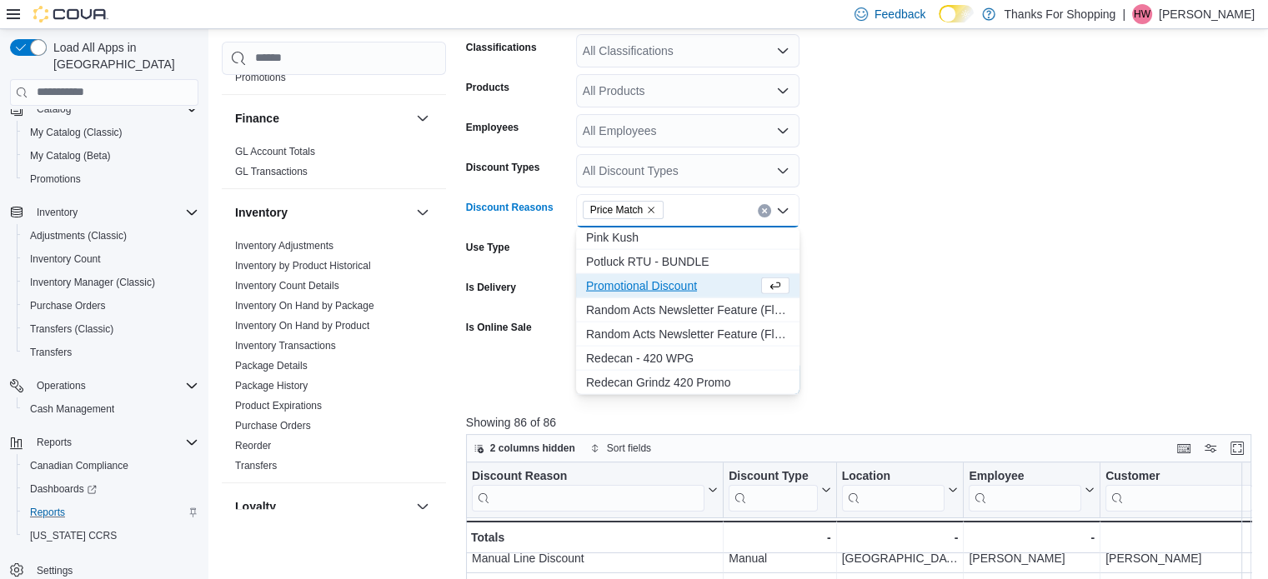
click at [877, 263] on form "Date Range Last 7 Days Locations Harbour Landing Classifications All Classifica…" at bounding box center [862, 164] width 793 height 460
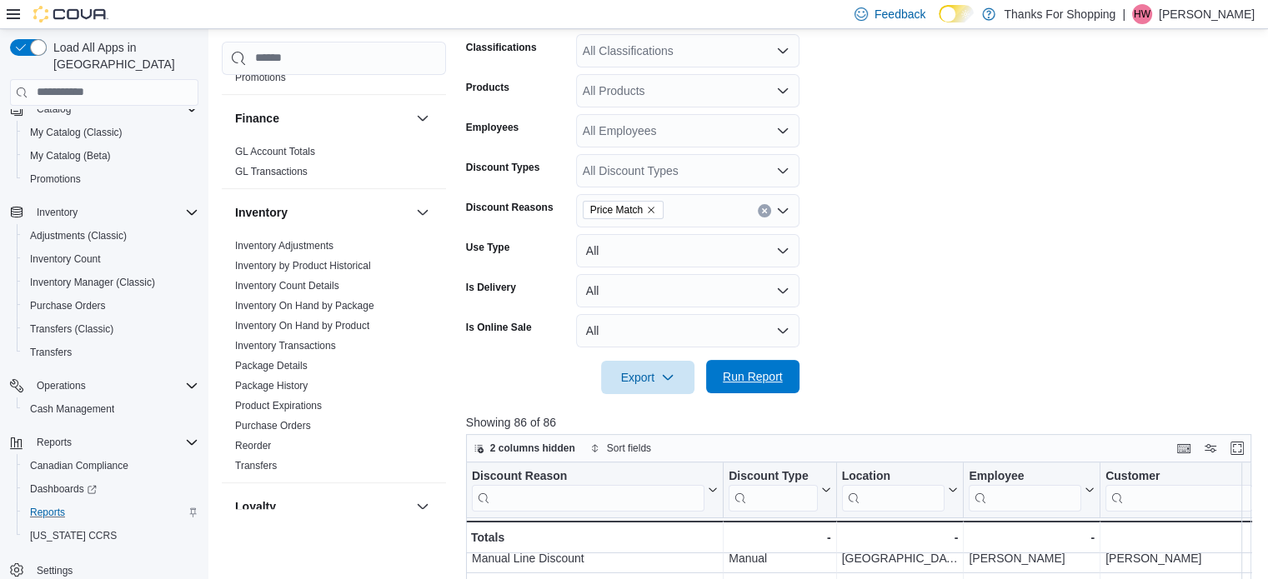
click at [743, 373] on span "Run Report" at bounding box center [753, 376] width 60 height 17
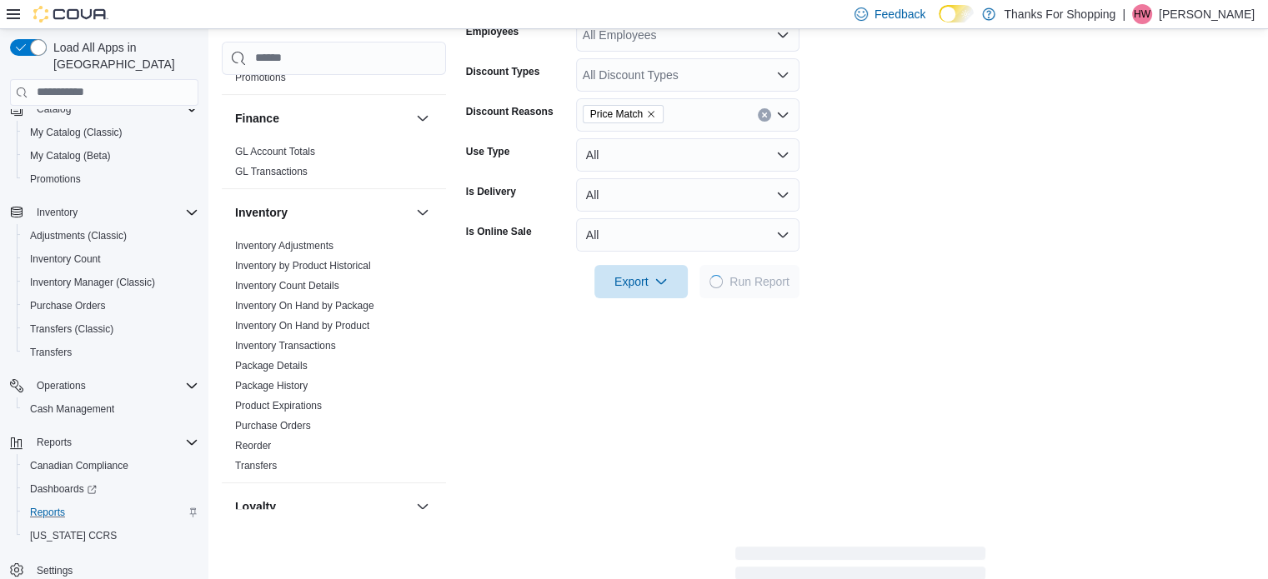
scroll to position [333, 0]
